Goal: Entertainment & Leisure: Consume media (video, audio)

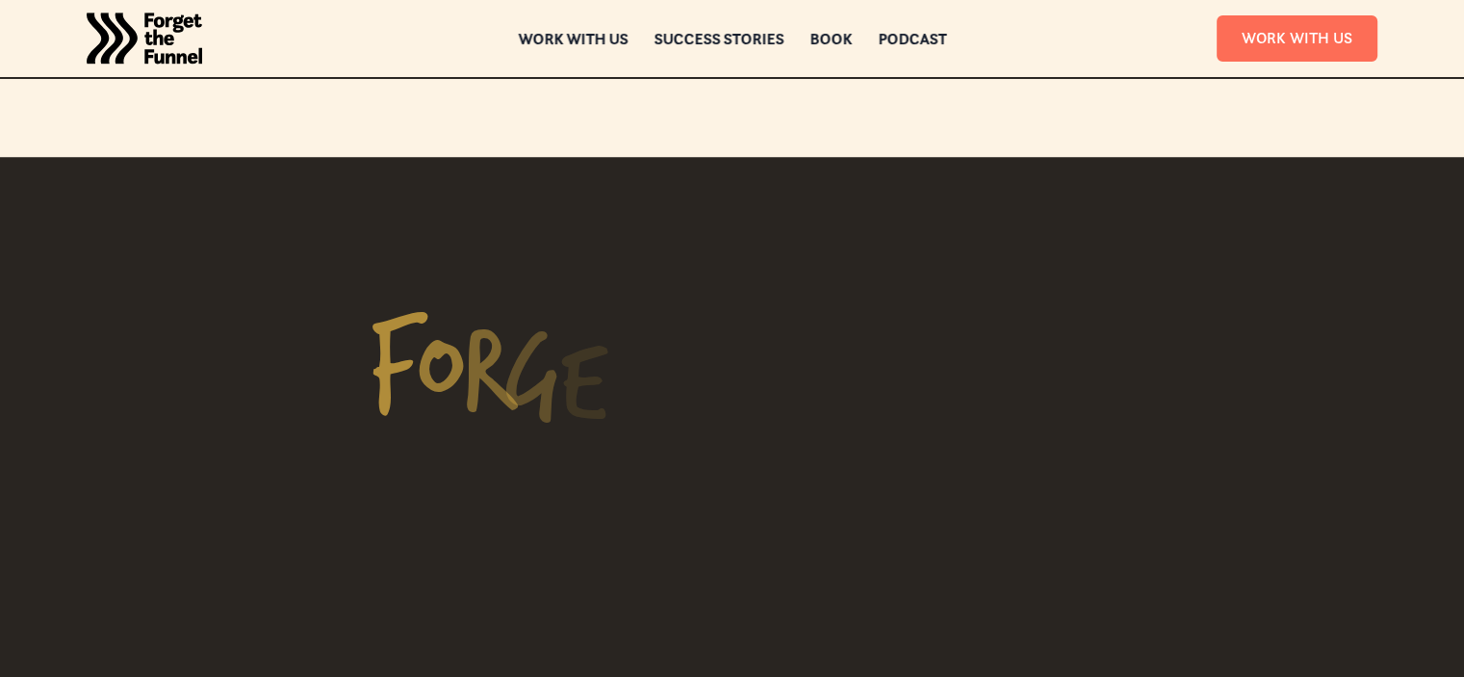
scroll to position [1637, 0]
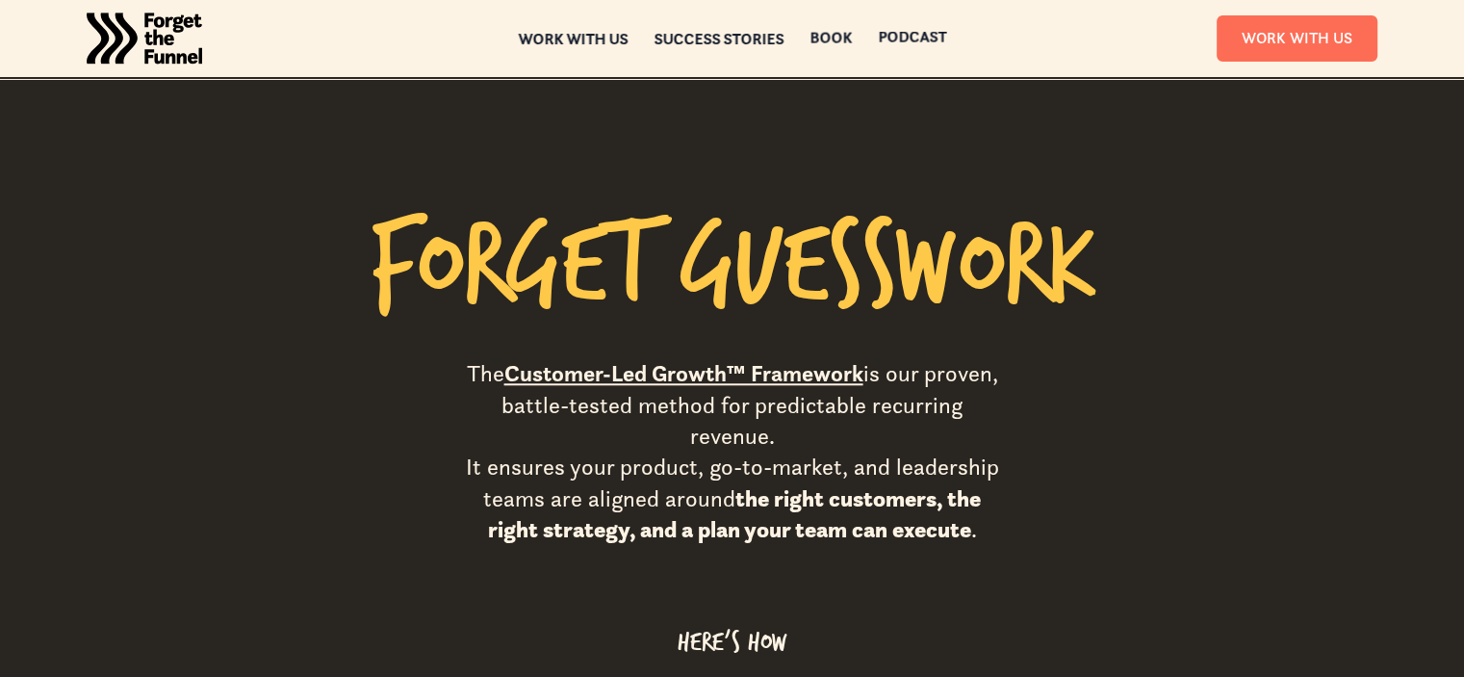
click at [913, 30] on div "ABOUT ABOUT Work with us Work with us Success Stories Success Stories Book Book…" at bounding box center [732, 38] width 1464 height 77
click at [905, 32] on div "Podcast" at bounding box center [912, 38] width 68 height 13
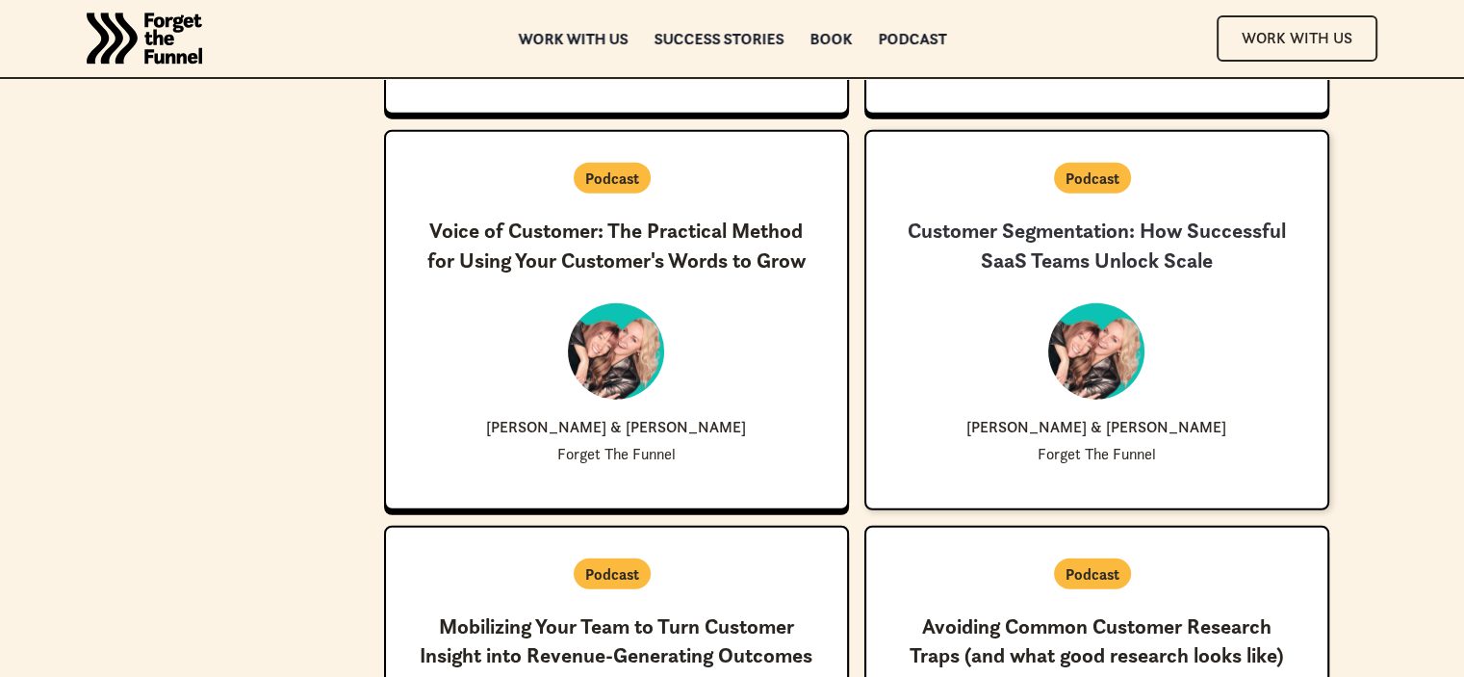
scroll to position [4814, 0]
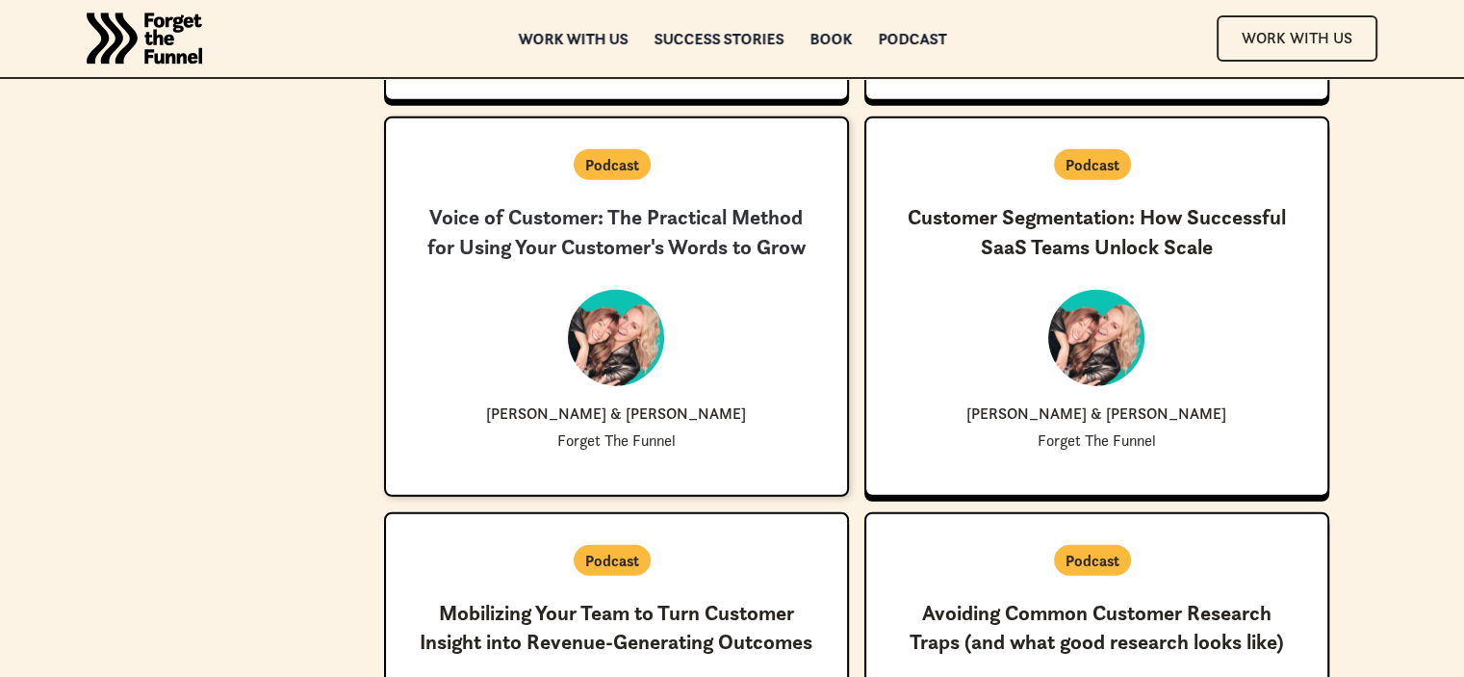
click at [621, 346] on div at bounding box center [616, 338] width 96 height 96
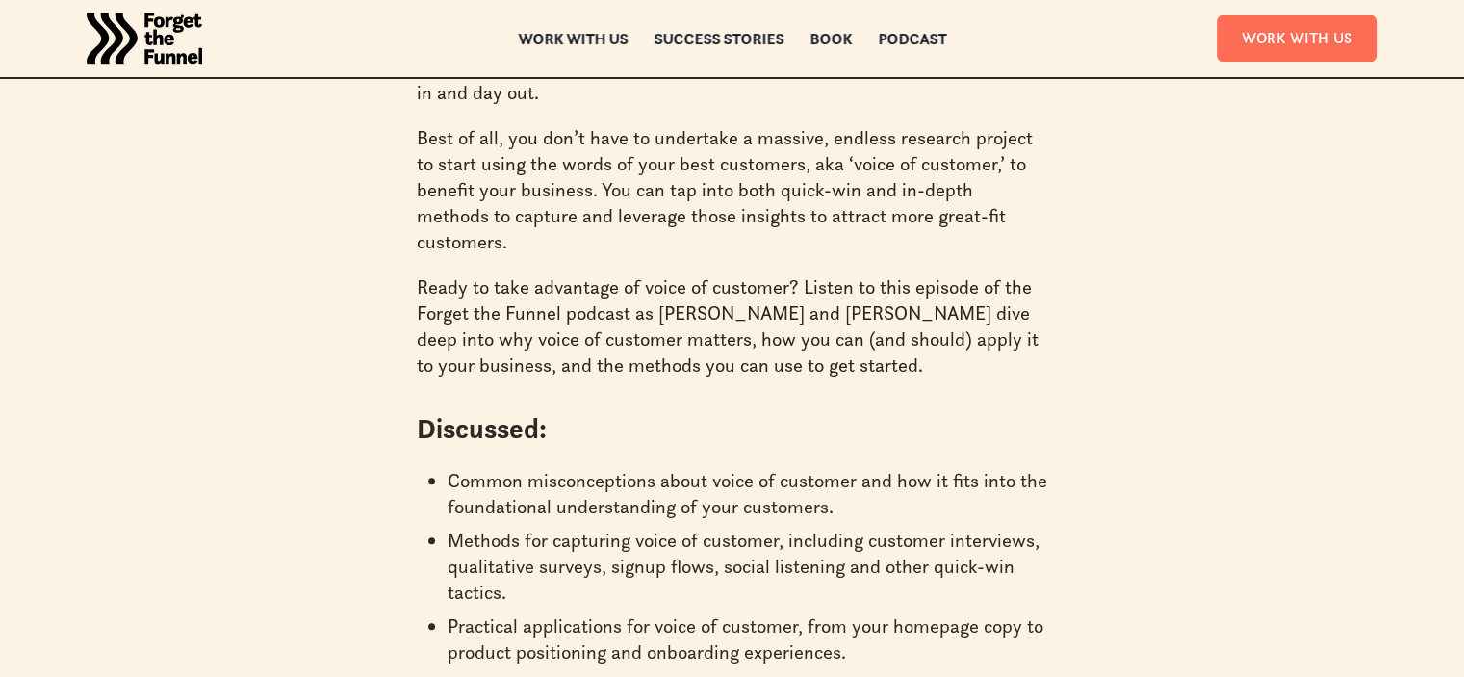
scroll to position [1155, 0]
